Goal: Use online tool/utility: Utilize a website feature to perform a specific function

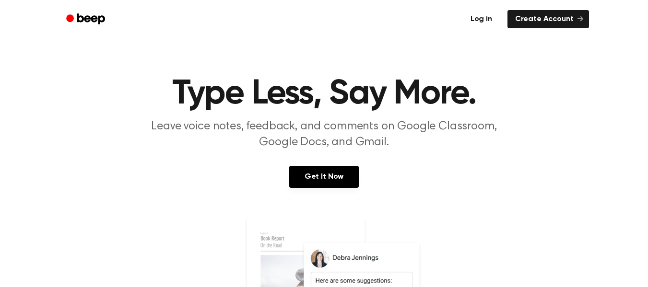
click at [484, 20] on link "Log in" at bounding box center [481, 19] width 41 height 22
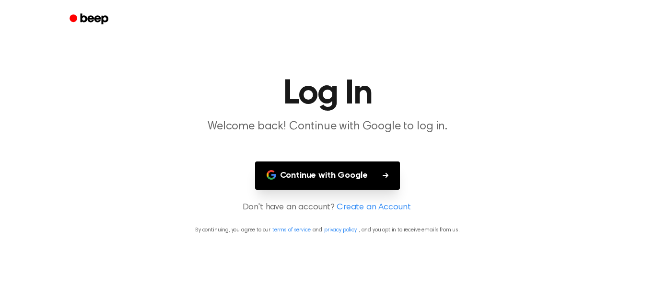
click at [327, 179] on button "Continue with Google" at bounding box center [327, 176] width 145 height 28
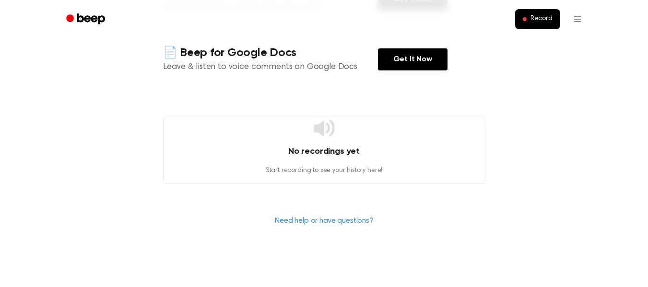
scroll to position [240, 0]
click at [413, 63] on link "Get It Now" at bounding box center [413, 59] width 70 height 22
click at [527, 22] on button "Record" at bounding box center [537, 19] width 45 height 20
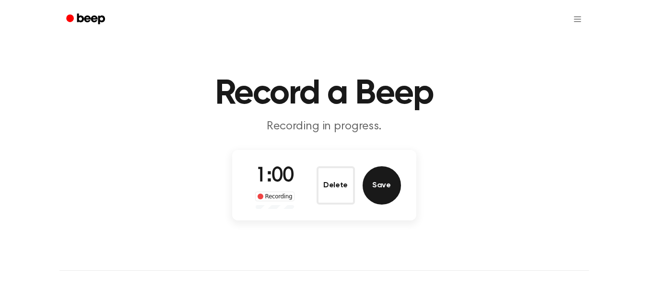
click at [374, 191] on button "Save" at bounding box center [382, 185] width 38 height 38
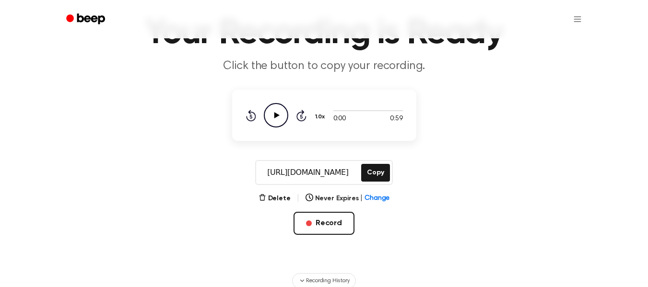
scroll to position [44, 0]
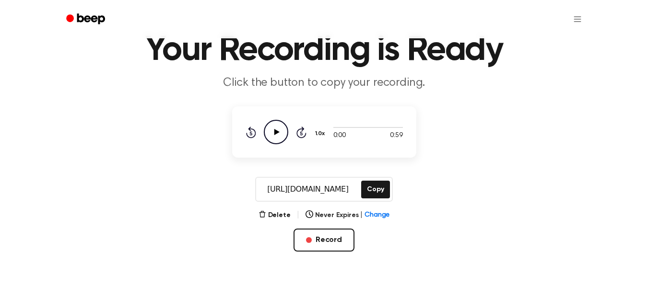
click at [276, 132] on icon at bounding box center [276, 132] width 5 height 6
click at [438, 170] on main "Your Recording is Ready Click the button to copy your recording. 0:10 0:59 1.0x…" at bounding box center [324, 130] width 648 height 349
click at [275, 215] on button "Delete" at bounding box center [275, 216] width 32 height 10
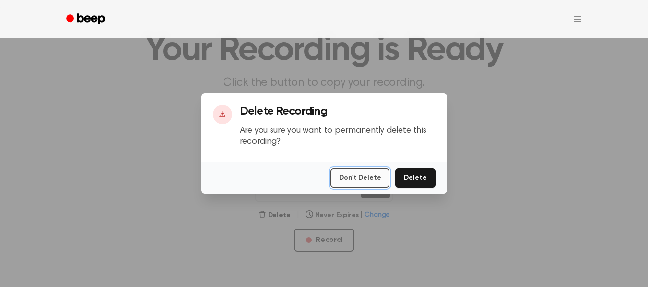
click at [351, 180] on button "Don't Delete" at bounding box center [360, 178] width 59 height 20
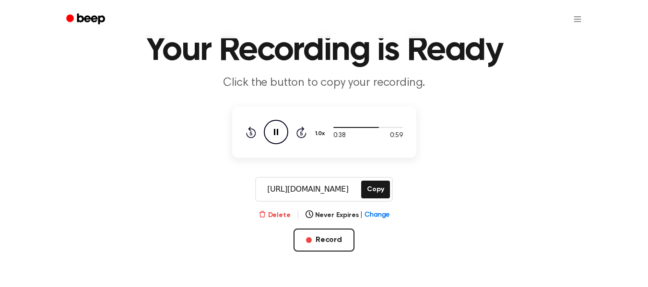
click at [276, 215] on button "Delete" at bounding box center [275, 216] width 32 height 10
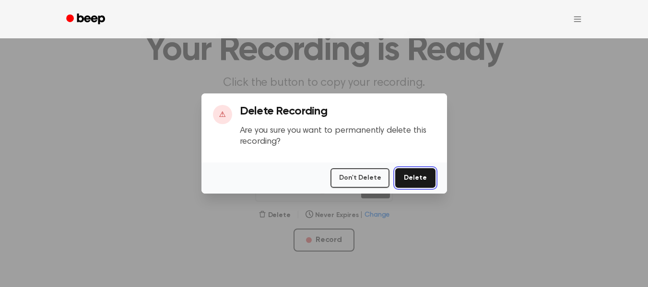
click at [415, 178] on button "Delete" at bounding box center [415, 178] width 40 height 20
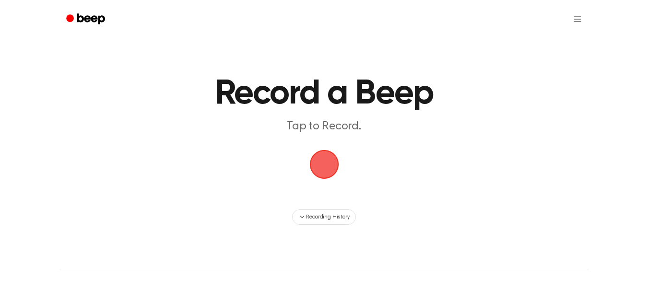
click at [323, 165] on span "button" at bounding box center [323, 164] width 31 height 31
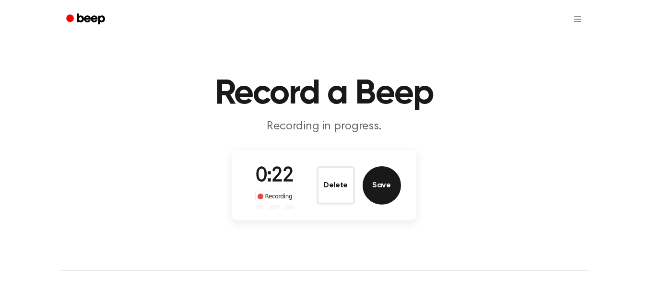
click at [387, 186] on button "Save" at bounding box center [382, 185] width 38 height 38
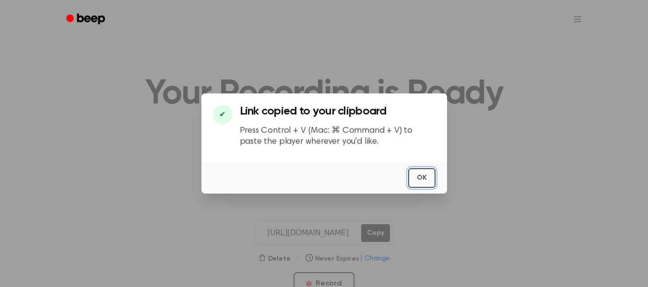
click at [423, 176] on button "OK" at bounding box center [421, 178] width 27 height 20
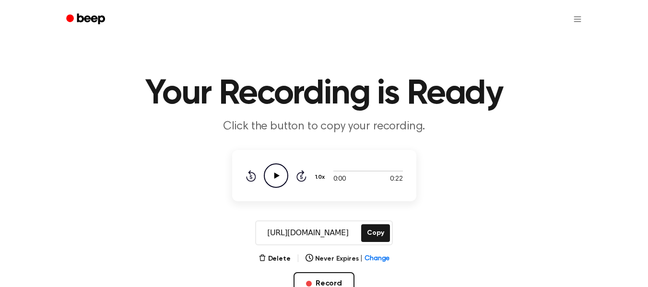
click at [274, 184] on icon "Play Audio" at bounding box center [276, 176] width 24 height 24
click at [272, 260] on button "Delete" at bounding box center [275, 259] width 32 height 10
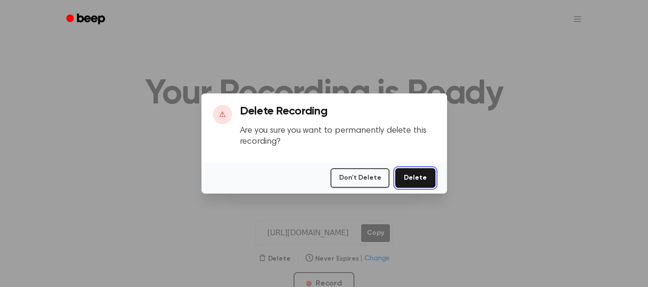
click at [410, 181] on button "Delete" at bounding box center [415, 178] width 40 height 20
